Goal: Feedback & Contribution: Leave review/rating

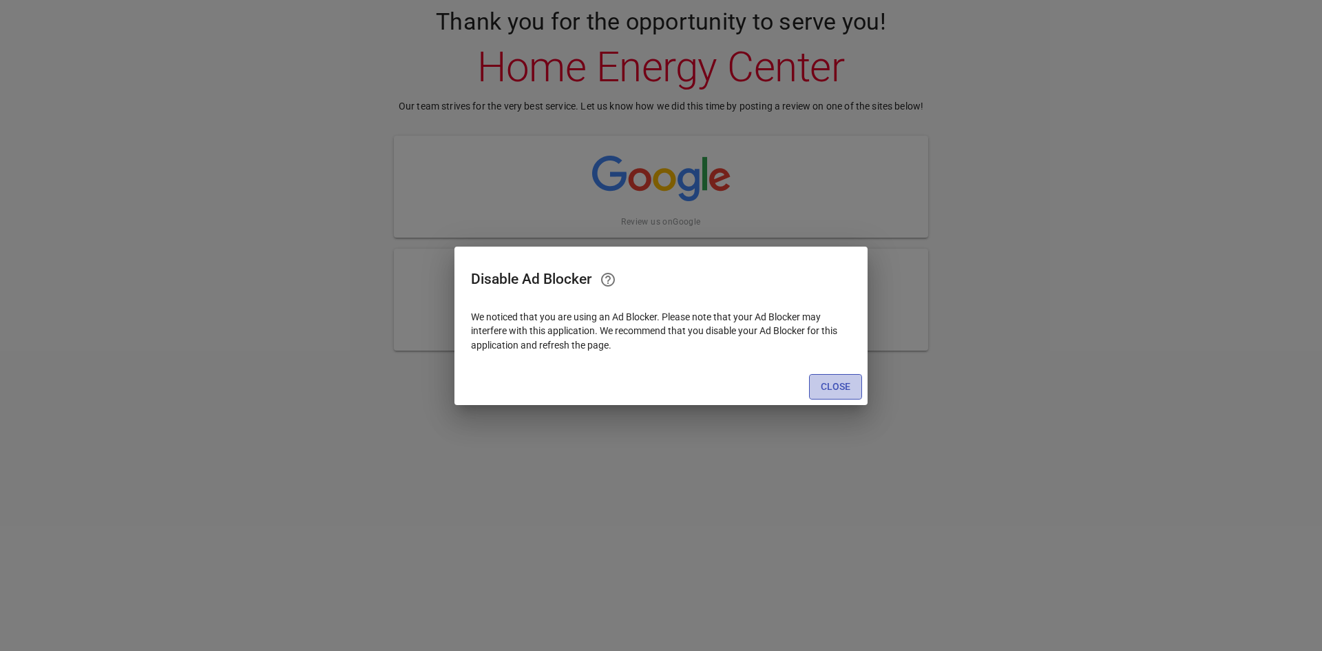
click at [835, 385] on span "Close" at bounding box center [836, 386] width 30 height 17
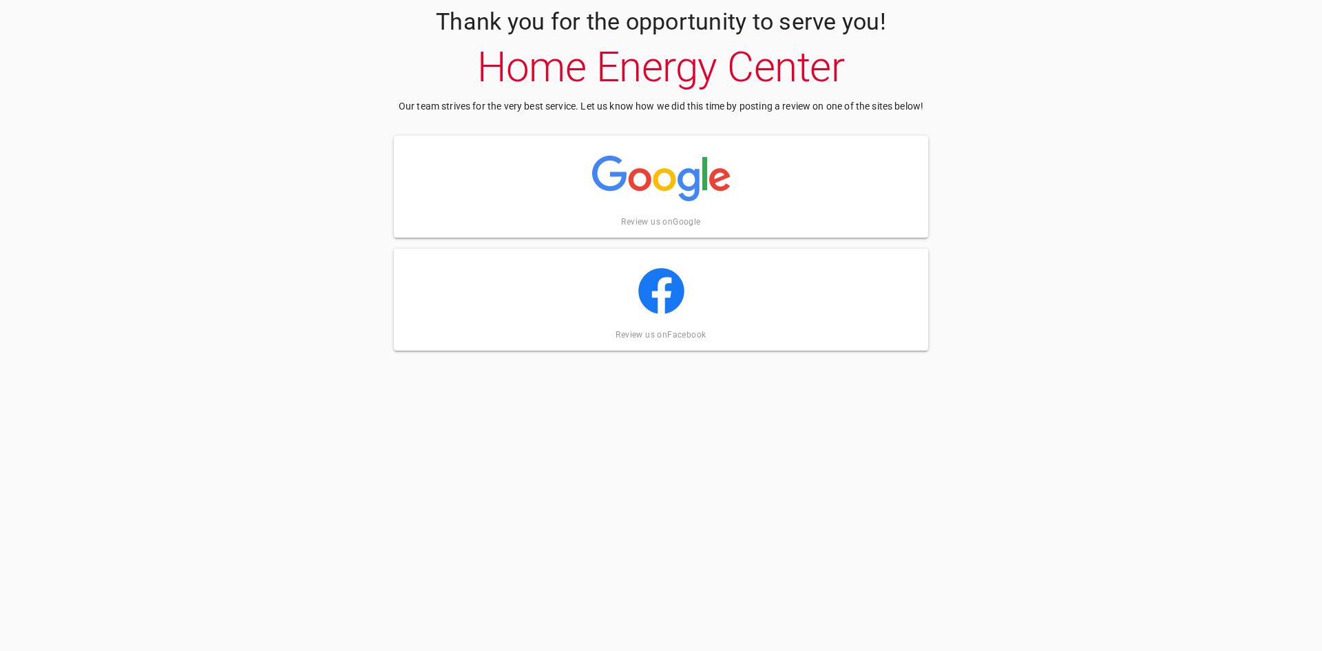
click at [660, 188] on img at bounding box center [661, 178] width 138 height 69
